Goal: Information Seeking & Learning: Find contact information

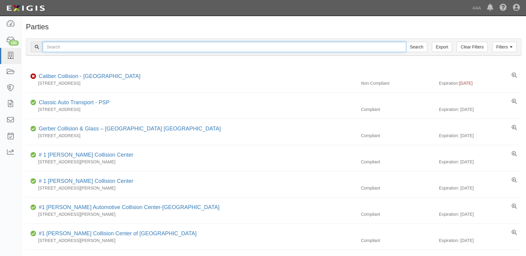
click at [209, 48] on input "text" at bounding box center [225, 47] width 364 height 10
type input "casa ford"
click at [406, 42] on input "Search" at bounding box center [416, 47] width 21 height 10
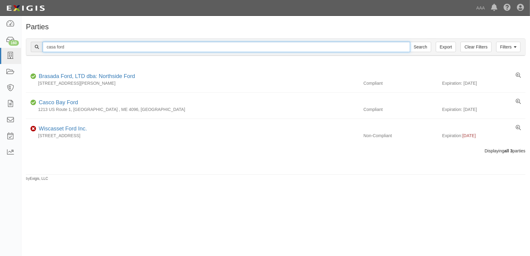
click at [78, 47] on input "casa ford" at bounding box center [227, 47] width 368 height 10
type input "casa collisioin"
click at [410, 42] on input "Search" at bounding box center [420, 47] width 21 height 10
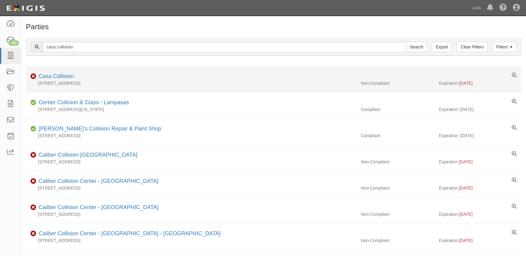
click at [59, 79] on div "Casa Collision" at bounding box center [55, 77] width 38 height 8
click at [59, 75] on link "Casa Collision" at bounding box center [56, 76] width 35 height 6
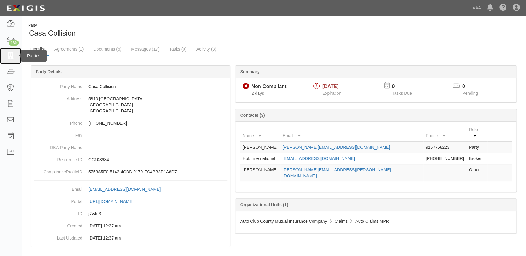
click at [12, 55] on icon at bounding box center [10, 55] width 9 height 7
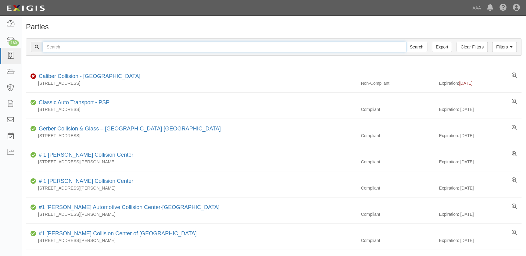
click at [89, 48] on input "text" at bounding box center [225, 47] width 364 height 10
type input "caliber"
click at [406, 42] on input "Search" at bounding box center [416, 47] width 21 height 10
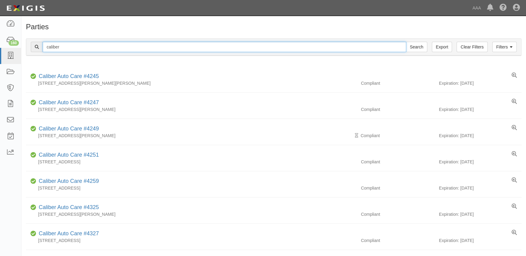
click at [89, 48] on input "caliber" at bounding box center [225, 47] width 364 height 10
type input "caliber collision"
click at [406, 42] on input "Search" at bounding box center [416, 47] width 21 height 10
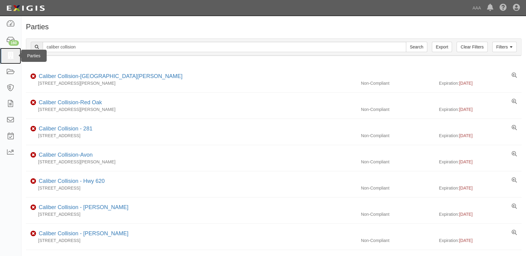
click at [13, 55] on icon at bounding box center [10, 55] width 9 height 7
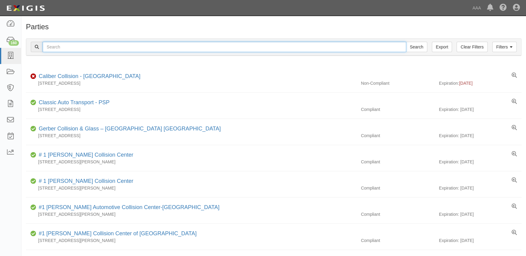
click at [80, 45] on input "text" at bounding box center [225, 47] width 364 height 10
type input "[PERSON_NAME]"
click at [406, 42] on input "Search" at bounding box center [416, 47] width 21 height 10
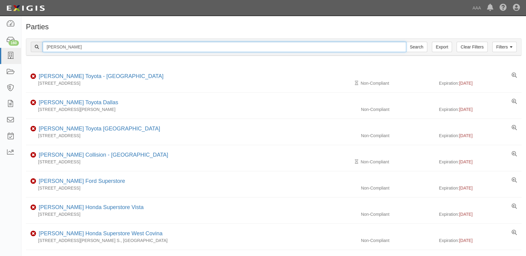
drag, startPoint x: 81, startPoint y: 48, endPoint x: 24, endPoint y: 46, distance: 57.1
click at [24, 48] on div "Filters Clear Filters Export norm reeves Search Filters Compliance Status Compl…" at bounding box center [273, 48] width 505 height 28
paste input "Cross Auto Body"
type input "Cross Auto Body"
click at [406, 42] on input "Search" at bounding box center [416, 47] width 21 height 10
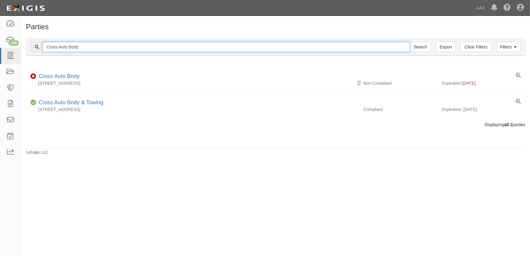
drag, startPoint x: 55, startPoint y: 49, endPoint x: 38, endPoint y: 49, distance: 17.4
click at [38, 49] on div "Cross Auto Body Search" at bounding box center [231, 47] width 401 height 10
paste input "Stone Brothers Collision"
type input "Stone Brothers Collision"
click at [410, 42] on input "Search" at bounding box center [420, 47] width 21 height 10
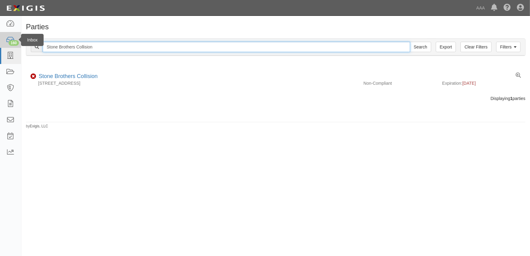
drag, startPoint x: 104, startPoint y: 46, endPoint x: 9, endPoint y: 47, distance: 94.3
click at [9, 47] on body "Toggle navigation Dashboard 160 Inbox Parties Agreements Coverages Documents Me…" at bounding box center [265, 124] width 530 height 249
paste input "[PERSON_NAME]"
type input "Gobels Collision"
click at [410, 42] on input "Search" at bounding box center [420, 47] width 21 height 10
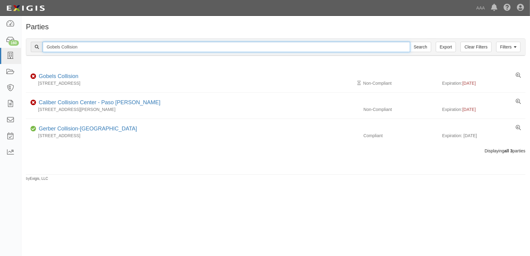
drag, startPoint x: 83, startPoint y: 48, endPoint x: 35, endPoint y: 48, distance: 47.9
click at [35, 48] on div "Gobels Collision Search" at bounding box center [231, 47] width 401 height 10
paste input "Honda World"
type input "Honda World"
click at [410, 42] on input "Search" at bounding box center [420, 47] width 21 height 10
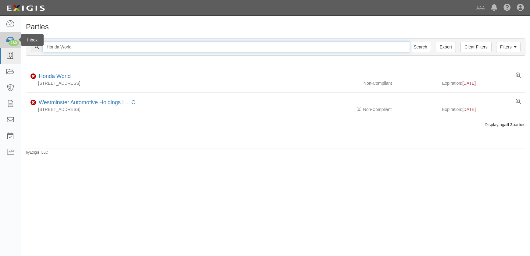
drag, startPoint x: 73, startPoint y: 48, endPoint x: 25, endPoint y: 23, distance: 53.8
click at [18, 45] on body "Toggle navigation Dashboard 160 Inbox Parties Agreements Coverages Documents Me…" at bounding box center [265, 124] width 530 height 249
paste input "Cross Auto Body"
type input "Cross Auto Body"
click at [410, 42] on input "Search" at bounding box center [420, 47] width 21 height 10
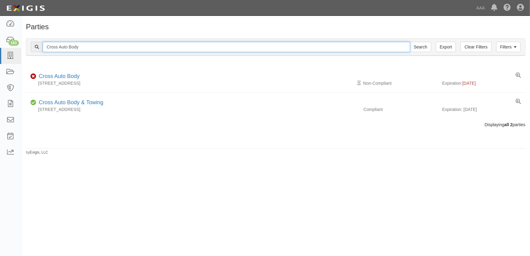
drag, startPoint x: 96, startPoint y: 48, endPoint x: 28, endPoint y: 44, distance: 68.2
click at [29, 47] on div "Filters Clear Filters Export Cross Auto Body Search Filters" at bounding box center [275, 47] width 499 height 17
paste input "roads Collision"
type input "Crossroads Collision"
click at [410, 42] on input "Search" at bounding box center [420, 47] width 21 height 10
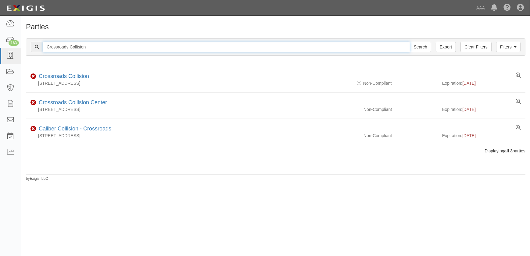
drag, startPoint x: 76, startPoint y: 47, endPoint x: 39, endPoint y: 45, distance: 36.7
click at [43, 46] on input "Crossroads Collision" at bounding box center [227, 47] width 368 height 10
paste input "Prestige Auto Body Inc"
type input "Prestige Auto Body Inc"
click at [410, 42] on input "Search" at bounding box center [420, 47] width 21 height 10
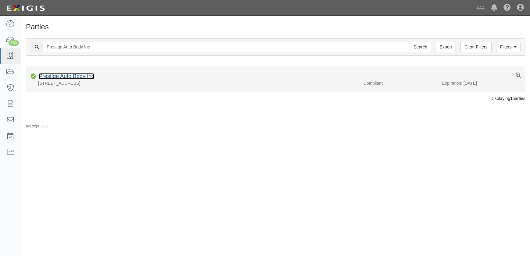
click at [87, 78] on link "Prestige Auto Body Inc" at bounding box center [67, 76] width 56 height 6
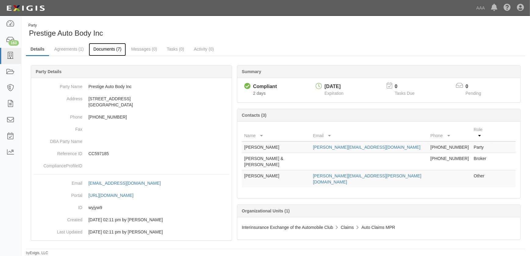
click at [110, 49] on link "Documents (7)" at bounding box center [107, 49] width 37 height 13
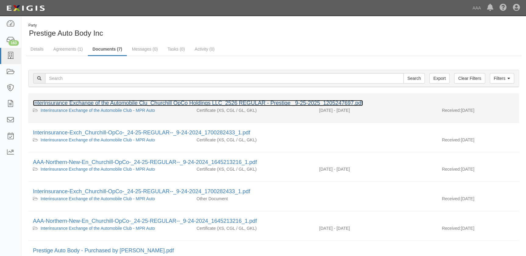
click at [95, 102] on link "Interinsurance Exchange of the Automobile Clu_Churchill OpCo Holdings LLC_2526 …" at bounding box center [198, 103] width 330 height 6
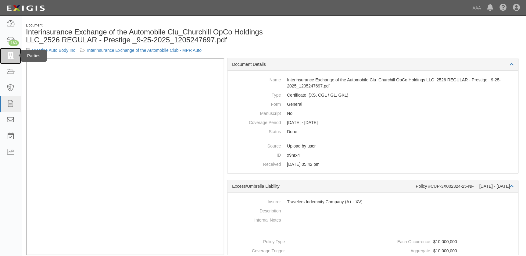
click at [9, 58] on icon at bounding box center [10, 55] width 9 height 7
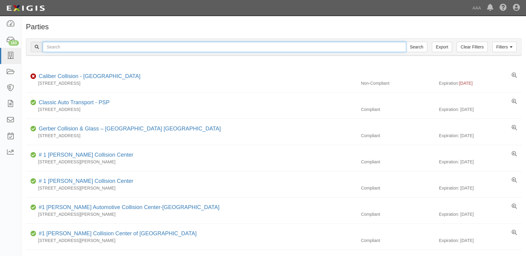
click at [68, 51] on input "text" at bounding box center [225, 47] width 364 height 10
type input "caliber collision"
click at [406, 42] on input "Search" at bounding box center [416, 47] width 21 height 10
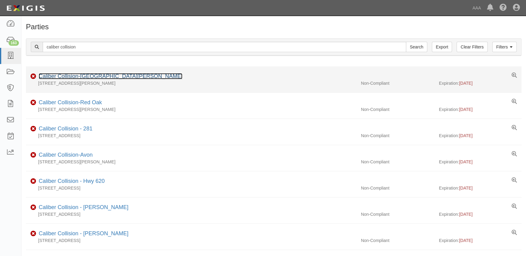
click at [90, 76] on link "Caliber Collision-[GEOGRAPHIC_DATA][PERSON_NAME]" at bounding box center [111, 76] width 144 height 6
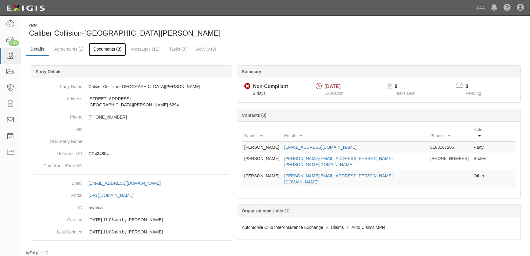
click at [111, 43] on link "Documents (3)" at bounding box center [107, 49] width 37 height 13
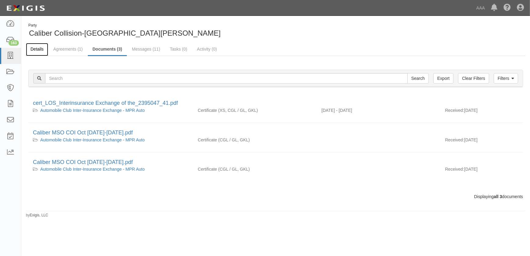
click at [35, 47] on link "Details" at bounding box center [37, 49] width 22 height 13
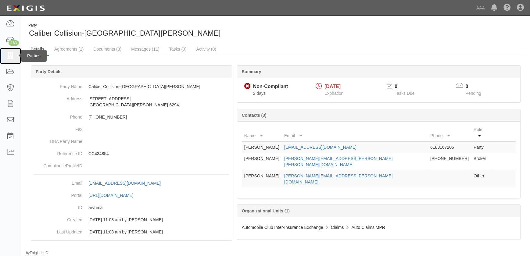
click at [9, 58] on icon at bounding box center [10, 55] width 9 height 7
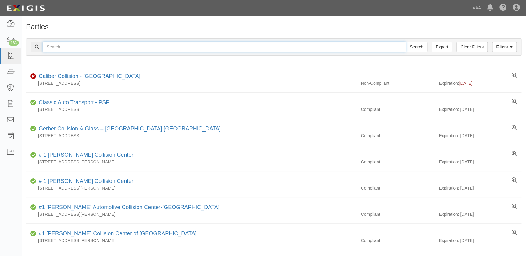
click at [68, 48] on input "text" at bounding box center [225, 47] width 364 height 10
paste input "[PERSON_NAME] Collision Center"
type input "[PERSON_NAME] Collision Center"
click at [406, 42] on input "Search" at bounding box center [416, 47] width 21 height 10
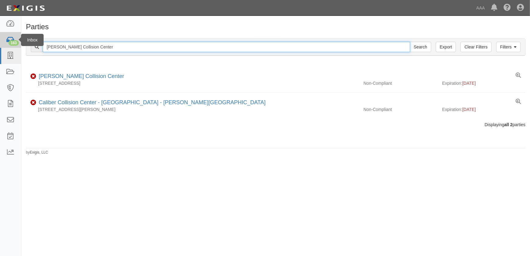
drag, startPoint x: 105, startPoint y: 46, endPoint x: 13, endPoint y: 45, distance: 91.6
click at [13, 45] on body "Toggle navigation Dashboard 163 Inbox Parties Agreements Coverages Documents Me…" at bounding box center [265, 124] width 530 height 249
type input "[PERSON_NAME]"
click at [410, 42] on input "Search" at bounding box center [420, 47] width 21 height 10
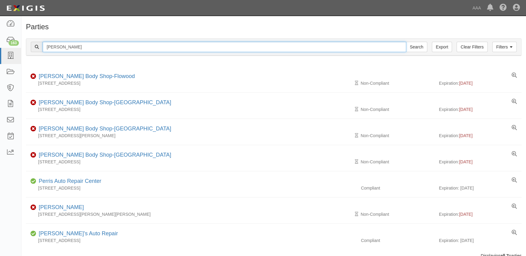
drag, startPoint x: 60, startPoint y: 46, endPoint x: 33, endPoint y: 47, distance: 26.3
click at [33, 47] on div "Barnett's Search" at bounding box center [229, 47] width 397 height 10
paste input "Casa Collision"
type input "Casa Collision"
click at [406, 42] on input "Search" at bounding box center [416, 47] width 21 height 10
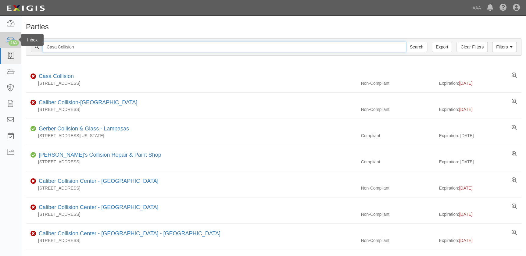
drag, startPoint x: 75, startPoint y: 47, endPoint x: 17, endPoint y: 43, distance: 57.8
click at [18, 45] on body "Toggle navigation Dashboard 163 Inbox Parties Agreements Coverages Documents Me…" at bounding box center [263, 169] width 526 height 339
paste input "oleman's Collision Center"
type input "[PERSON_NAME] Collision Center"
click at [406, 42] on input "Search" at bounding box center [416, 47] width 21 height 10
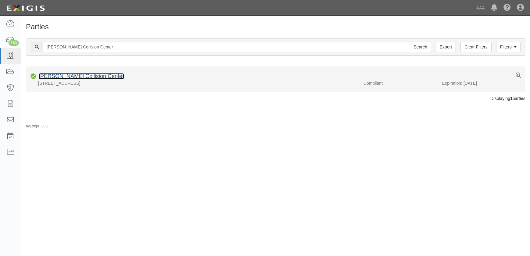
click at [62, 77] on link "[PERSON_NAME] Collision Center" at bounding box center [81, 76] width 85 height 6
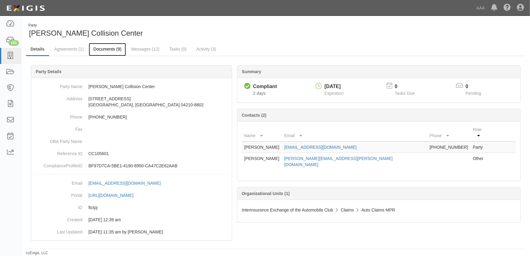
click at [110, 49] on link "Documents (9)" at bounding box center [107, 49] width 37 height 13
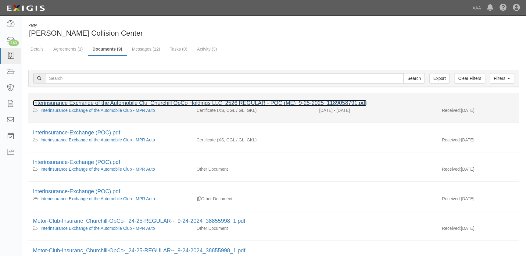
click at [90, 104] on link "Interinsurance Exchange of the Automobile Clu_Churchill OpCo Holdings LLC_2526 …" at bounding box center [200, 103] width 334 height 6
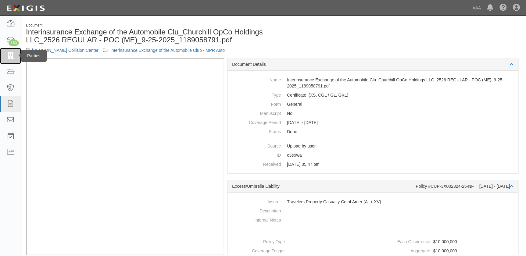
click at [8, 58] on icon at bounding box center [10, 55] width 9 height 7
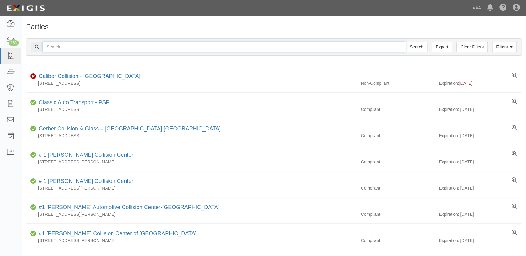
click at [69, 49] on input "text" at bounding box center [225, 47] width 364 height 10
paste input "Fairway Ford"
type input "Fairway Ford"
click at [406, 42] on input "Search" at bounding box center [416, 47] width 21 height 10
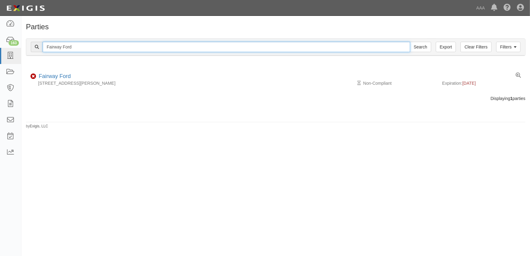
drag, startPoint x: 85, startPoint y: 45, endPoint x: 40, endPoint y: 44, distance: 44.9
click at [40, 47] on div "Fairway Ford Search" at bounding box center [231, 47] width 401 height 10
paste input "ix Auto - [GEOGRAPHIC_DATA]"
type input "Fix Auto - [GEOGRAPHIC_DATA]"
click at [410, 42] on input "Search" at bounding box center [420, 47] width 21 height 10
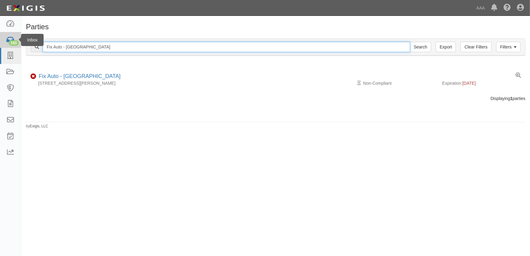
drag, startPoint x: 47, startPoint y: 43, endPoint x: 18, endPoint y: 42, distance: 29.0
click at [18, 42] on body "Toggle navigation Dashboard 163 Inbox Parties Agreements Coverages Documents Me…" at bounding box center [265, 124] width 530 height 249
paste input "Charlie's Collision Center Inc"
type input "Charlie's Collision Center Inc"
click at [410, 42] on input "Search" at bounding box center [420, 47] width 21 height 10
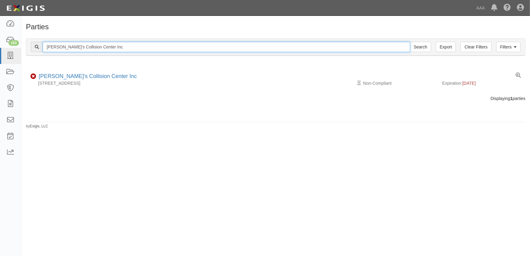
drag, startPoint x: 112, startPoint y: 48, endPoint x: 33, endPoint y: 46, distance: 79.1
click at [33, 46] on div "Charlie's Collision Center Inc Search" at bounding box center [231, 47] width 401 height 10
paste input "Kraftsman Autobody"
type input "Kraftsman Autobody"
click at [410, 42] on input "Search" at bounding box center [420, 47] width 21 height 10
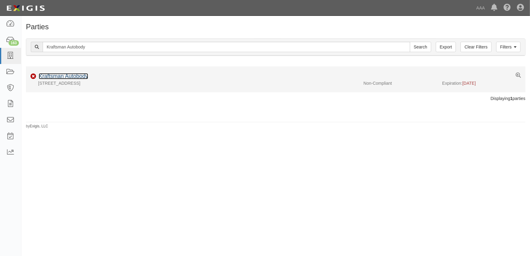
click at [72, 76] on link "Kraftsman Autobody" at bounding box center [63, 76] width 49 height 6
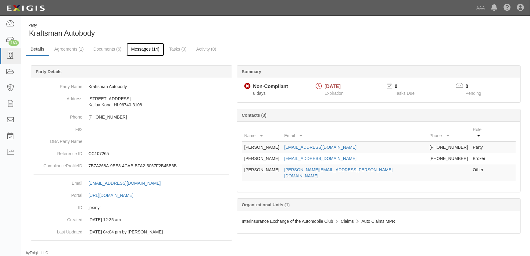
click at [137, 49] on link "Messages (14)" at bounding box center [146, 49] width 38 height 13
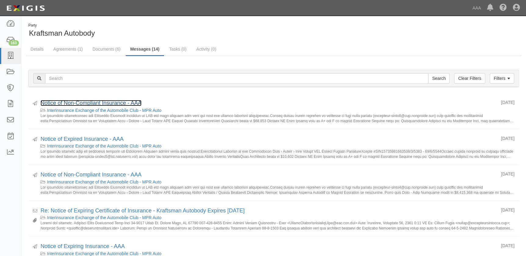
click at [103, 102] on link "Notice of Non-Compliant Insurance - AAA" at bounding box center [91, 103] width 101 height 6
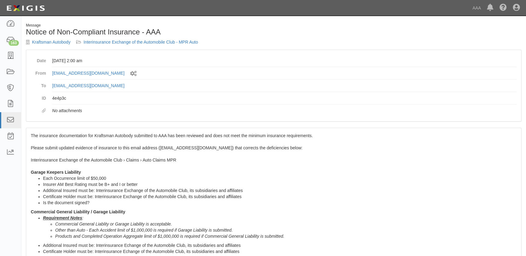
click at [80, 151] on div "The insurance documentation for Kraftsman Autobody submitted to AAA has been re…" at bounding box center [273, 251] width 495 height 246
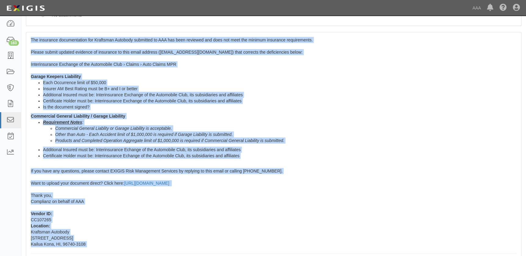
scroll to position [132, 0]
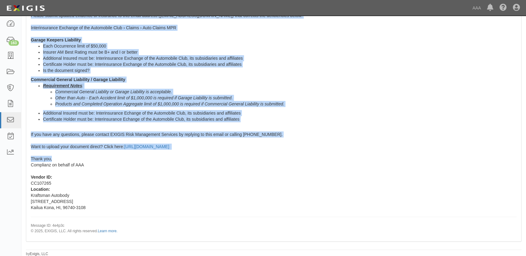
drag, startPoint x: 31, startPoint y: 133, endPoint x: 86, endPoint y: 161, distance: 61.8
click at [86, 161] on div "The insurance documentation for Kraftsman Autobody submitted to AAA has been re…" at bounding box center [273, 119] width 495 height 246
copy span "Lor ipsumdolo sitametconsec adi Elitseddo Eiusmodt incididun ut LAB etd magn al…"
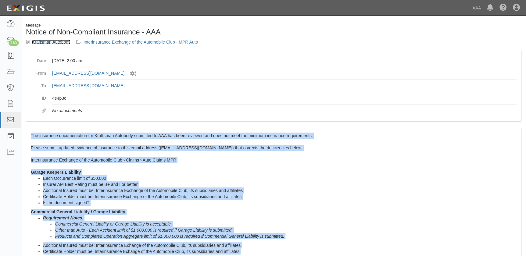
click at [40, 43] on link "Kraftsman Autobody" at bounding box center [51, 42] width 38 height 5
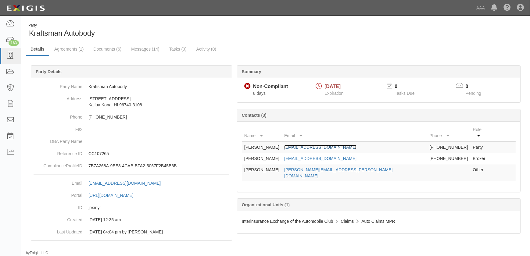
click at [311, 145] on link "jflorek@kraftsmanautobody.com" at bounding box center [320, 147] width 72 height 5
click at [310, 145] on link "jflorek@kraftsmanautobody.com" at bounding box center [320, 147] width 72 height 5
click at [128, 30] on div "Party Kraftsman Autobody" at bounding box center [148, 31] width 245 height 16
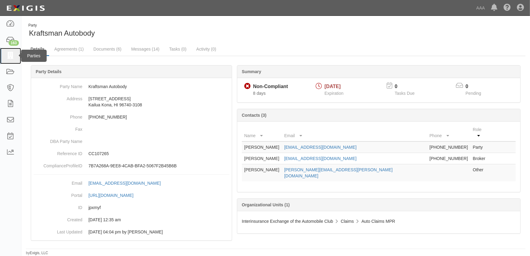
click at [11, 56] on icon at bounding box center [10, 55] width 9 height 7
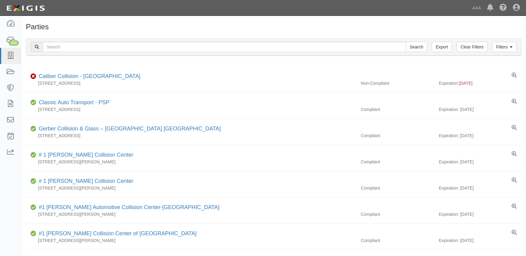
click at [115, 49] on input "text" at bounding box center [225, 47] width 364 height 10
type input "[PERSON_NAME] & Son"
click at [406, 42] on input "Search" at bounding box center [416, 47] width 21 height 10
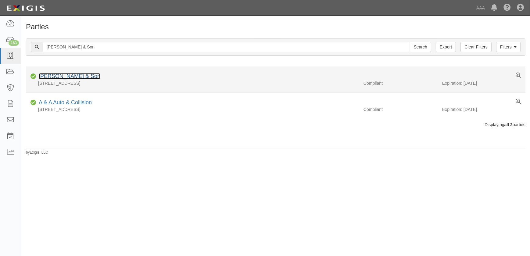
click at [67, 78] on link "[PERSON_NAME] & Son" at bounding box center [70, 76] width 62 height 6
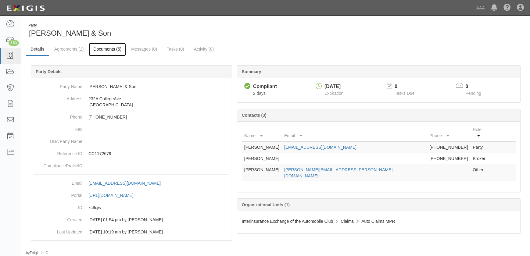
click at [104, 48] on link "Documents (5)" at bounding box center [107, 49] width 37 height 13
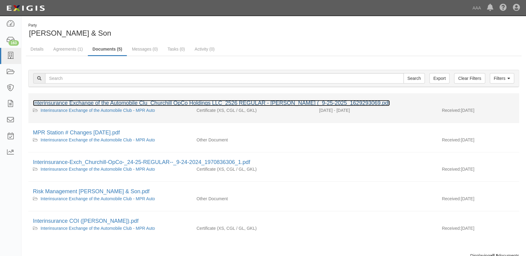
click at [102, 104] on link "Interinsurance Exchange of the Automobile Clu_Churchill OpCo Holdings LLC_2526 …" at bounding box center [211, 103] width 357 height 6
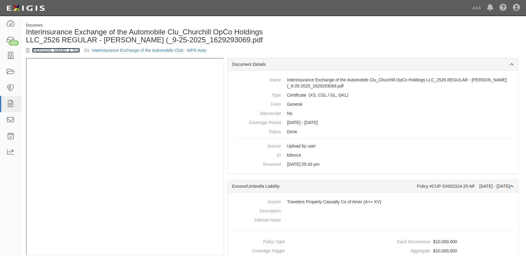
click at [38, 49] on link "[PERSON_NAME] & Son" at bounding box center [56, 50] width 48 height 5
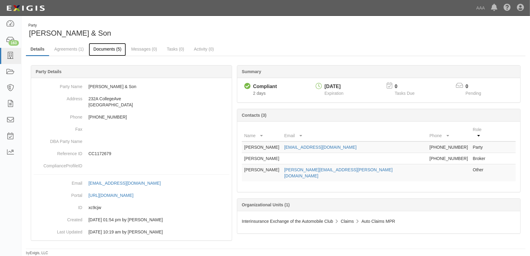
click at [107, 49] on link "Documents (5)" at bounding box center [107, 49] width 37 height 13
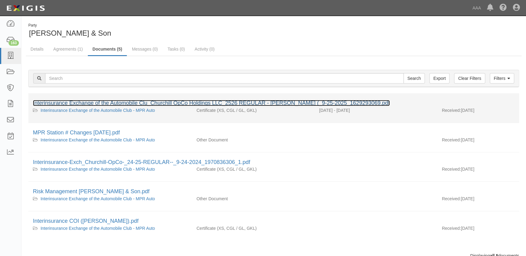
click at [103, 105] on link "Interinsurance Exchange of the Automobile Clu_Churchill OpCo Holdings LLC_2526 …" at bounding box center [211, 103] width 357 height 6
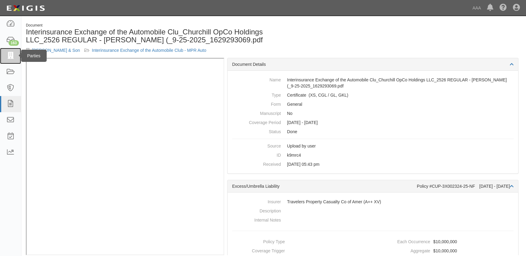
click at [11, 56] on icon at bounding box center [10, 55] width 9 height 7
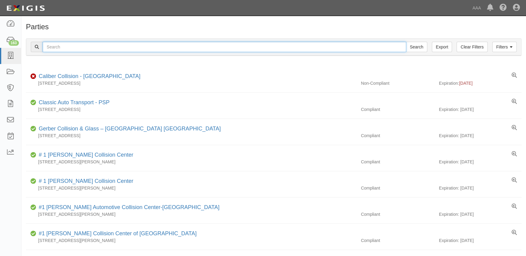
click at [60, 47] on input "text" at bounding box center [225, 47] width 364 height 10
paste input "Norm Reeves Toyota - San Diego"
type input "Norm Reeves Toyota - San Diego"
click at [406, 42] on input "Search" at bounding box center [416, 47] width 21 height 10
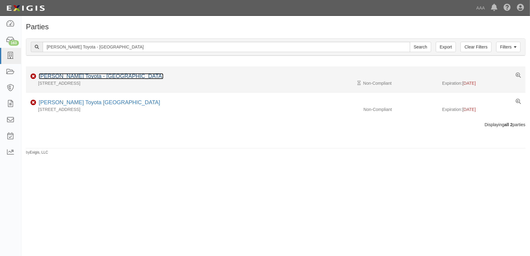
click at [85, 78] on link "[PERSON_NAME] Toyota - [GEOGRAPHIC_DATA]" at bounding box center [101, 76] width 125 height 6
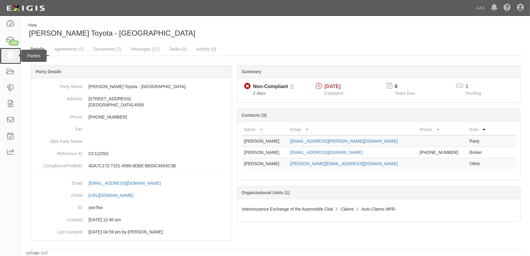
click at [13, 55] on icon at bounding box center [10, 55] width 9 height 7
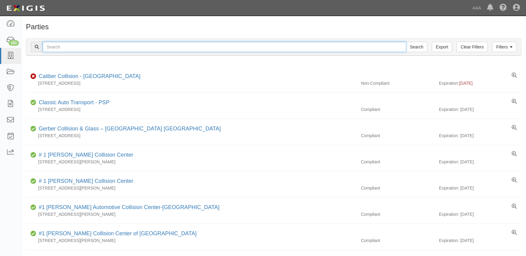
click at [136, 45] on input "text" at bounding box center [225, 47] width 364 height 10
paste input "O'Connor GMC"
type input "O'Connor GMC"
click at [406, 42] on input "Search" at bounding box center [416, 47] width 21 height 10
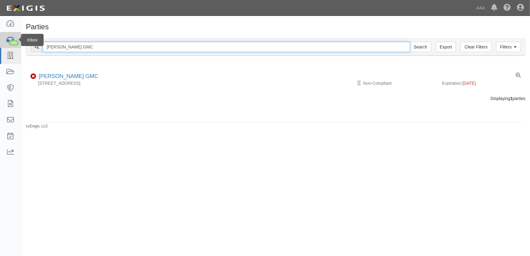
drag, startPoint x: 82, startPoint y: 46, endPoint x: 13, endPoint y: 43, distance: 69.7
click at [13, 43] on body "Toggle navigation Dashboard 163 Inbox Parties Agreements Coverages Documents Me…" at bounding box center [265, 124] width 530 height 249
paste input "[PERSON_NAME]'s Collision Center Inc"
type input "[PERSON_NAME]'s Collision Center Inc"
click at [410, 42] on input "Search" at bounding box center [420, 47] width 21 height 10
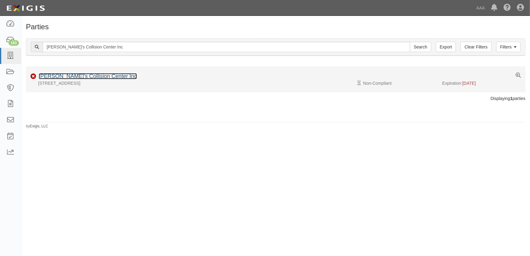
click at [64, 77] on link "[PERSON_NAME]'s Collision Center Inc" at bounding box center [88, 76] width 98 height 6
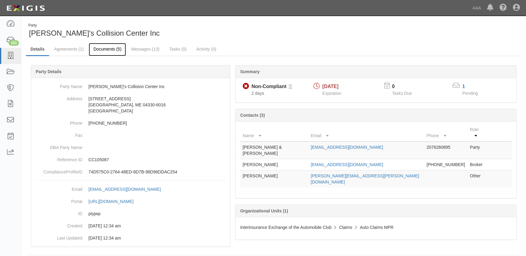
click at [110, 52] on link "Documents (5)" at bounding box center [107, 49] width 37 height 13
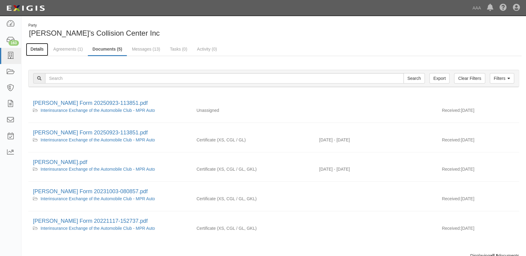
click at [36, 45] on link "Details" at bounding box center [37, 49] width 22 height 13
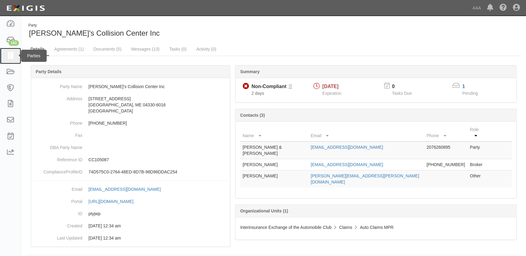
click at [11, 55] on icon at bounding box center [10, 55] width 9 height 7
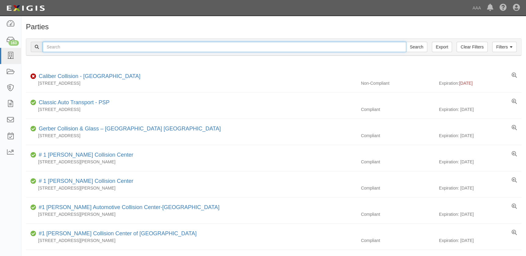
click at [76, 48] on input "text" at bounding box center [225, 47] width 364 height 10
paste input "Phil Fitts Ford"
type input "Phil Fitts Ford"
click at [406, 42] on input "Search" at bounding box center [416, 47] width 21 height 10
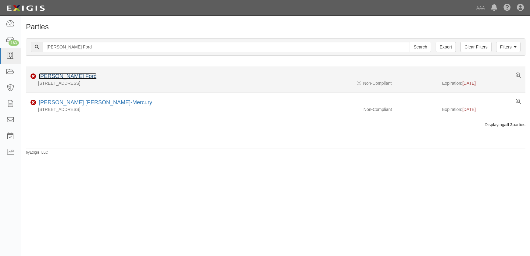
click at [60, 75] on link "Phil Fitts Ford" at bounding box center [68, 76] width 58 height 6
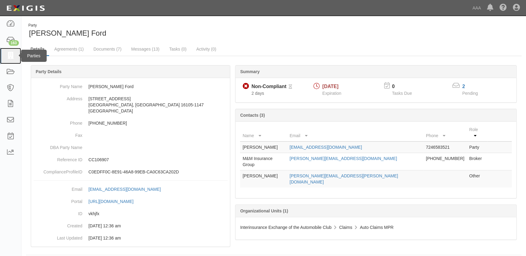
click at [12, 55] on icon at bounding box center [10, 55] width 9 height 7
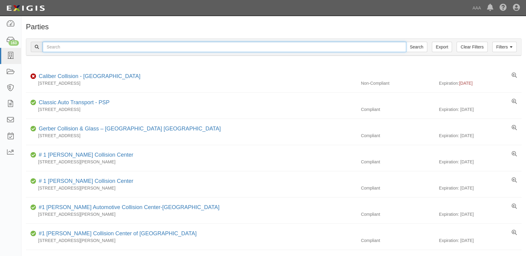
click at [140, 45] on input "text" at bounding box center [225, 47] width 364 height 10
paste input "Portsmouth Autobody"
type input "Portsmouth Autobody"
click at [406, 42] on input "Search" at bounding box center [416, 47] width 21 height 10
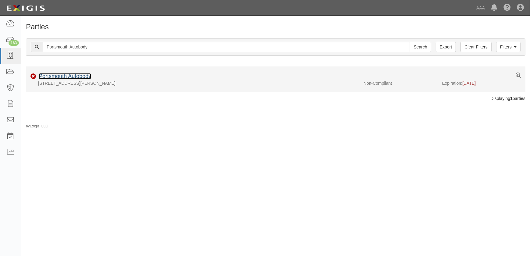
click at [42, 75] on link "Portsmouth Autobody" at bounding box center [65, 76] width 52 height 6
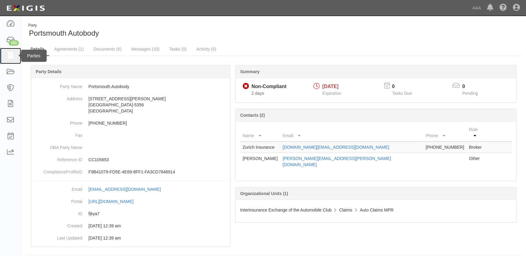
click at [10, 58] on icon at bounding box center [10, 55] width 9 height 7
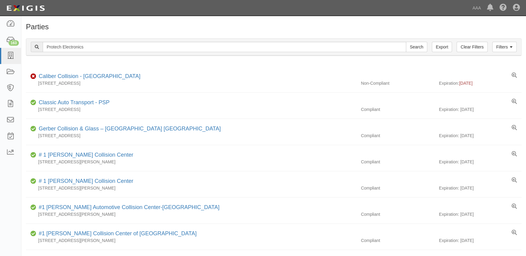
type input "Protech Electronics"
click at [406, 42] on input "Search" at bounding box center [416, 47] width 21 height 10
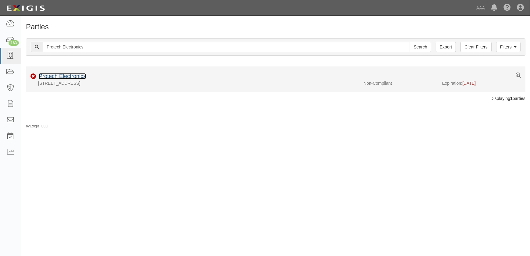
click at [72, 76] on link "Protech Electronics" at bounding box center [62, 76] width 47 height 6
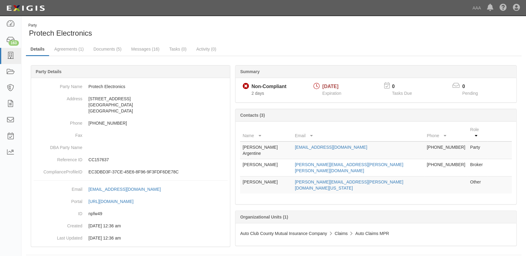
drag, startPoint x: 266, startPoint y: 33, endPoint x: 273, endPoint y: 24, distance: 11.4
click at [266, 33] on div "Party Protech Electronics" at bounding box center [148, 31] width 244 height 16
click at [10, 58] on icon at bounding box center [10, 55] width 9 height 7
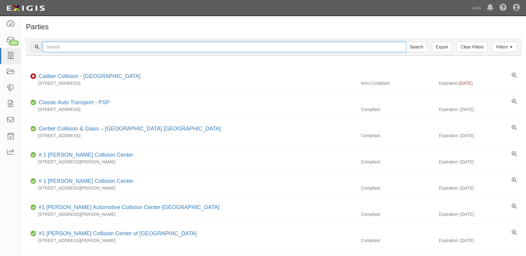
click at [100, 48] on input "text" at bounding box center [225, 47] width 364 height 10
type input "Honda"
click at [406, 42] on input "Search" at bounding box center [416, 47] width 21 height 10
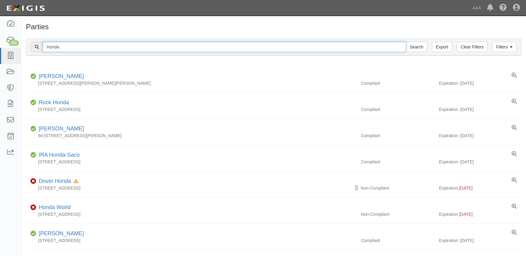
drag, startPoint x: 69, startPoint y: 47, endPoint x: 28, endPoint y: 48, distance: 40.3
click at [29, 49] on div "Filters Clear Filters Export Honda Search Filters" at bounding box center [273, 47] width 495 height 17
type input "[GEOGRAPHIC_DATA]"
click at [406, 42] on input "Search" at bounding box center [416, 47] width 21 height 10
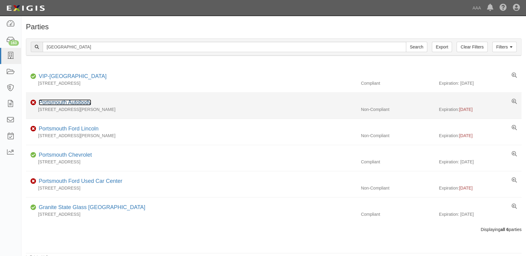
click at [85, 103] on link "Portsmouth Autobody" at bounding box center [65, 102] width 52 height 6
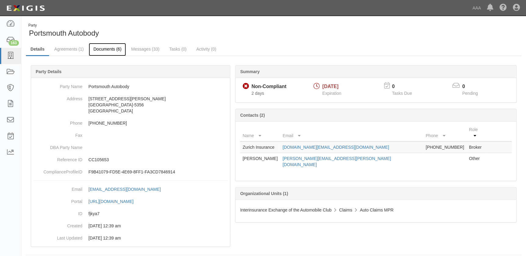
click at [105, 50] on link "Documents (6)" at bounding box center [107, 49] width 37 height 13
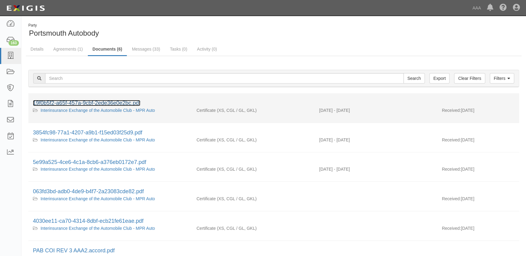
click at [80, 105] on link "19f0b5f2-a65f-457a-9cbf-2ede36e0e2bc.pdf" at bounding box center [86, 103] width 107 height 6
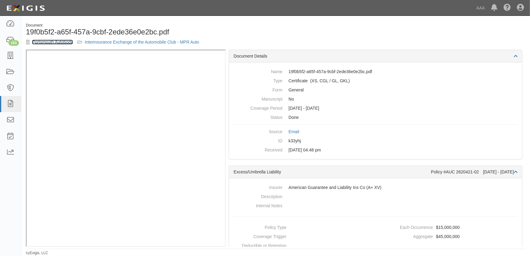
click at [50, 42] on link "Portsmouth Autobody" at bounding box center [52, 42] width 41 height 5
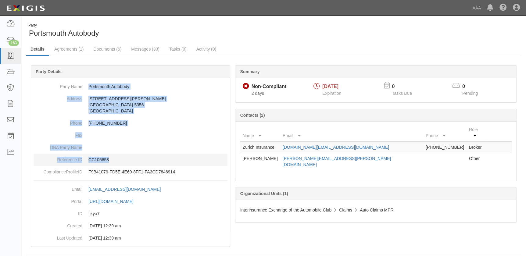
drag, startPoint x: 86, startPoint y: 85, endPoint x: 136, endPoint y: 160, distance: 90.0
click at [136, 160] on dl "Party Name Portsmouth Autobody Address [STREET_ADDRESS][PERSON_NAME][PHONE_NUMB…" at bounding box center [131, 130] width 194 height 98
copy dl "Portsmouth Autobody Address [STREET_ADDRESS][PERSON_NAME][PHONE_NUMBER] Phone […"
